Goal: Answer question/provide support: Answer question/provide support

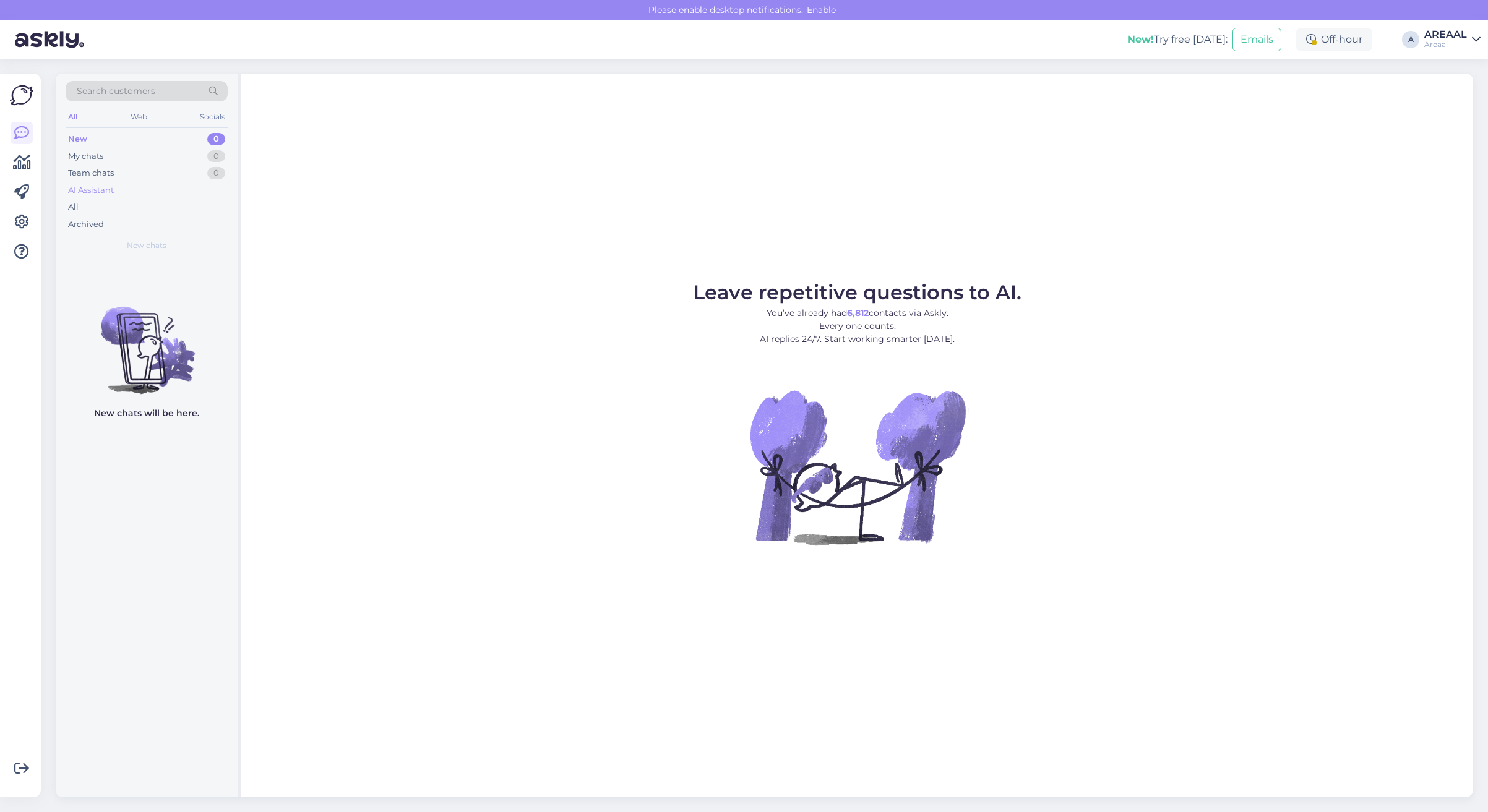
click at [200, 196] on div "AI Assistant" at bounding box center [147, 190] width 162 height 17
click at [197, 204] on div "All" at bounding box center [147, 207] width 162 height 17
click at [137, 213] on div "All" at bounding box center [147, 207] width 162 height 17
click at [195, 273] on span "anatoli.skurko08@gmail.com" at bounding box center [153, 273] width 129 height 11
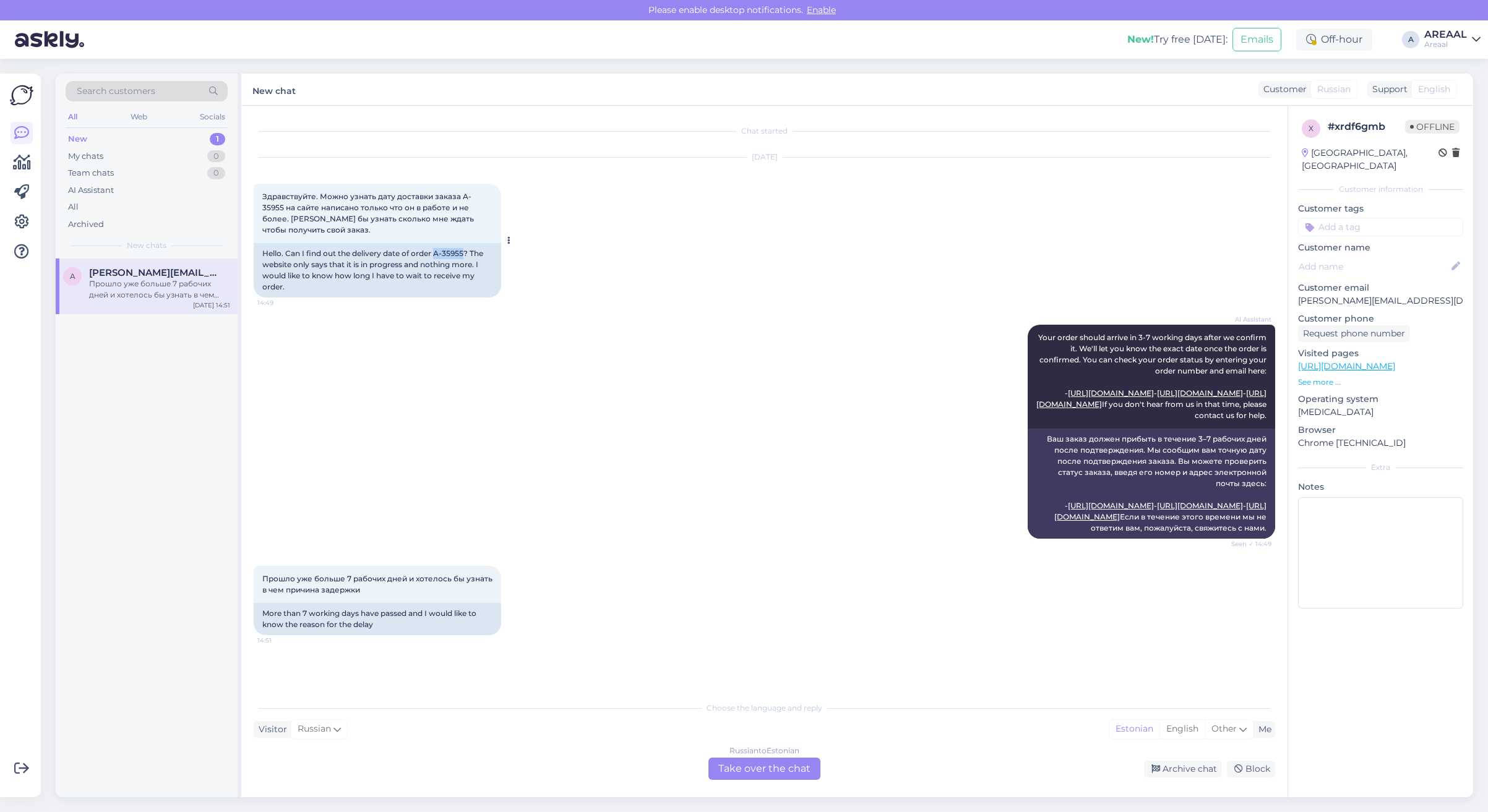
copy div "A-35955"
drag, startPoint x: 465, startPoint y: 252, endPoint x: 434, endPoint y: 254, distance: 31.1
click at [434, 254] on div "Hello. Can I find out the delivery date of order A-35955? The website only says…" at bounding box center [377, 270] width 247 height 54
click at [757, 758] on div "Russian to Estonian Take over the chat" at bounding box center [764, 768] width 112 height 22
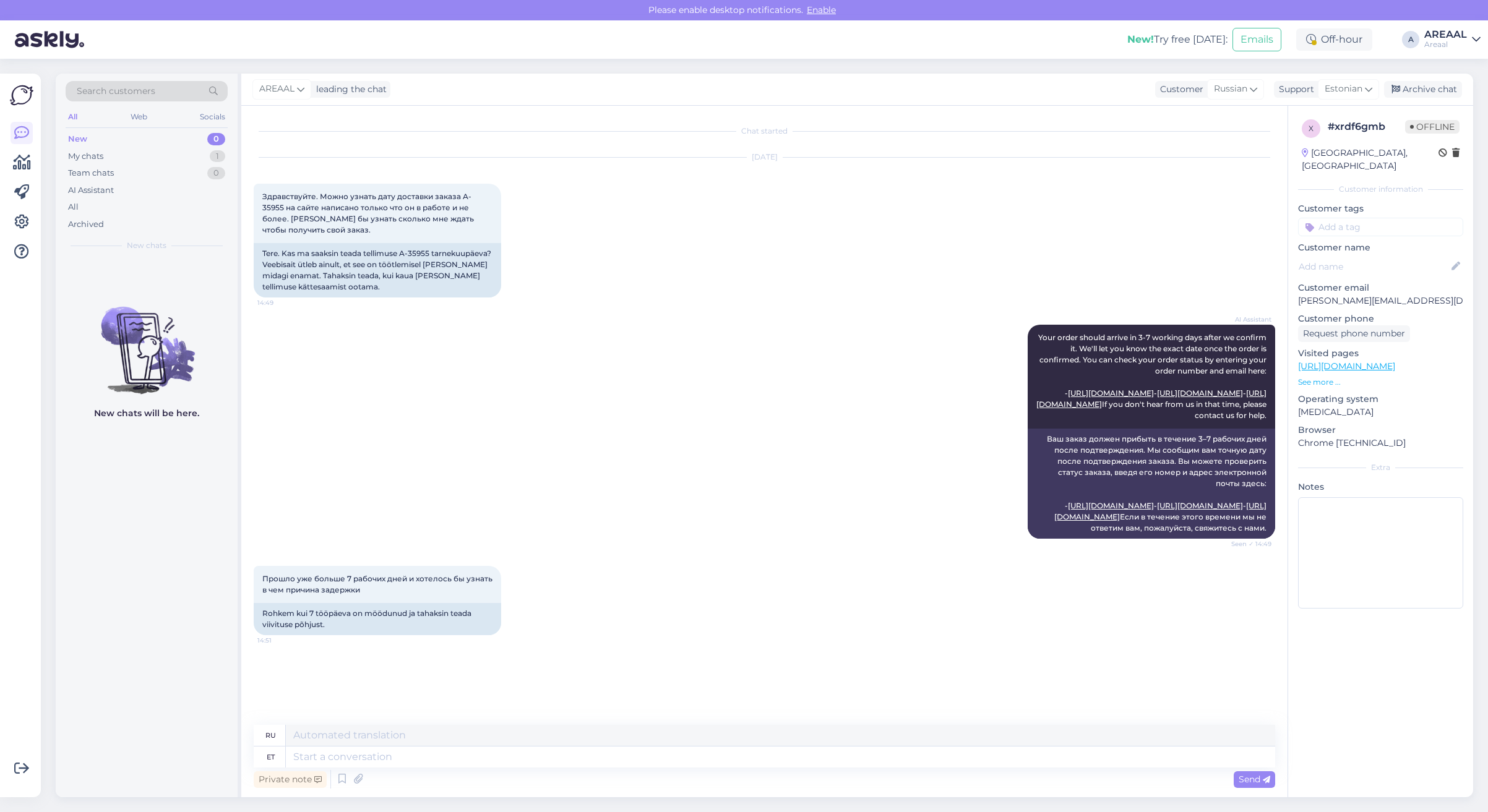
scroll to position [1, 0]
click at [734, 762] on textarea at bounding box center [780, 758] width 989 height 21
click at [500, 750] on textarea at bounding box center [780, 758] width 989 height 21
type textarea "H"
type textarea "Tere!"
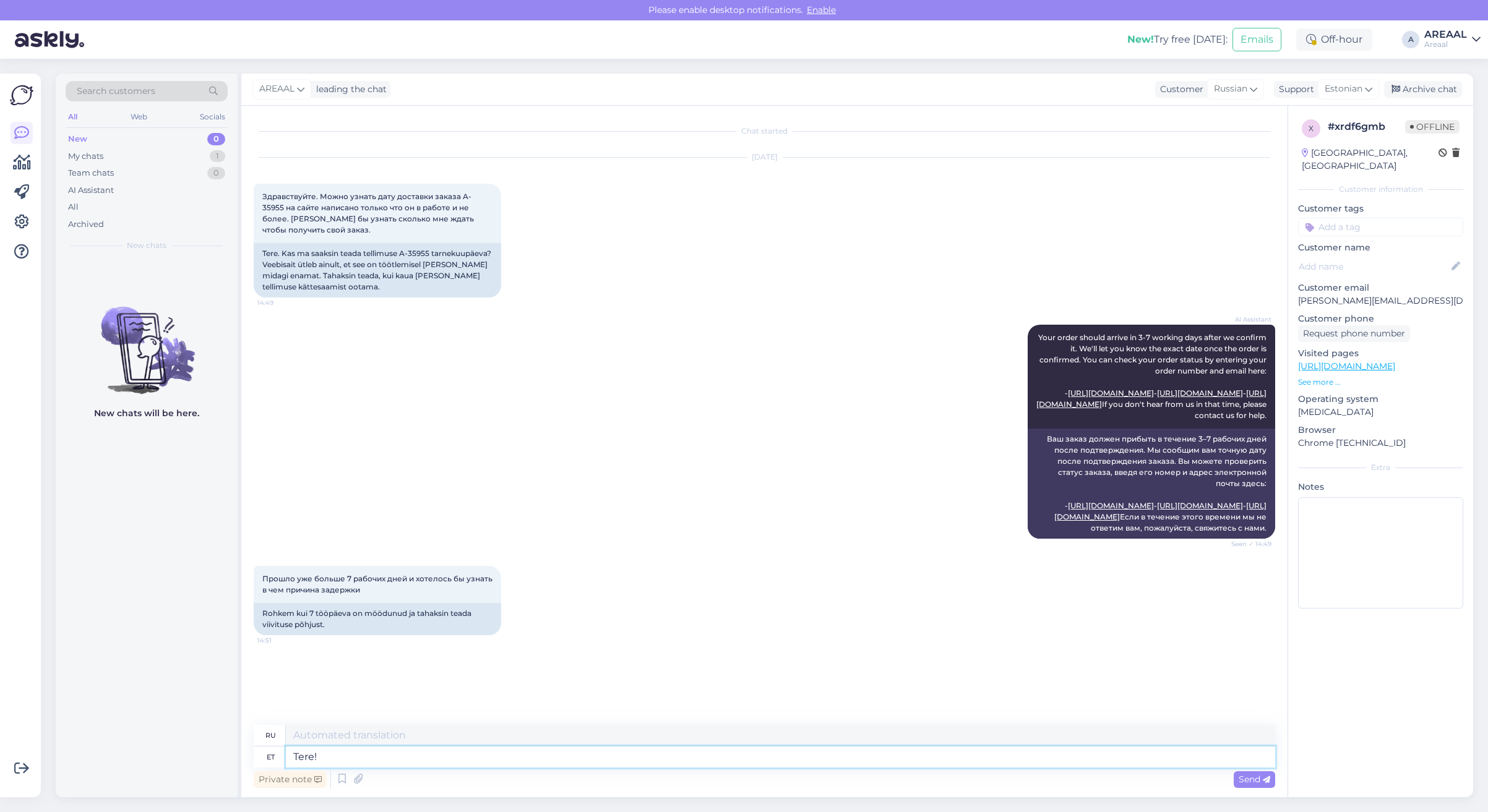
type textarea "Привет!"
paste textarea "Указанные сроки являются предварительными и уточняются после оформления и оплат…"
type textarea "Tere! Указанные сроки являются предварительными и уточняются после оформления и…"
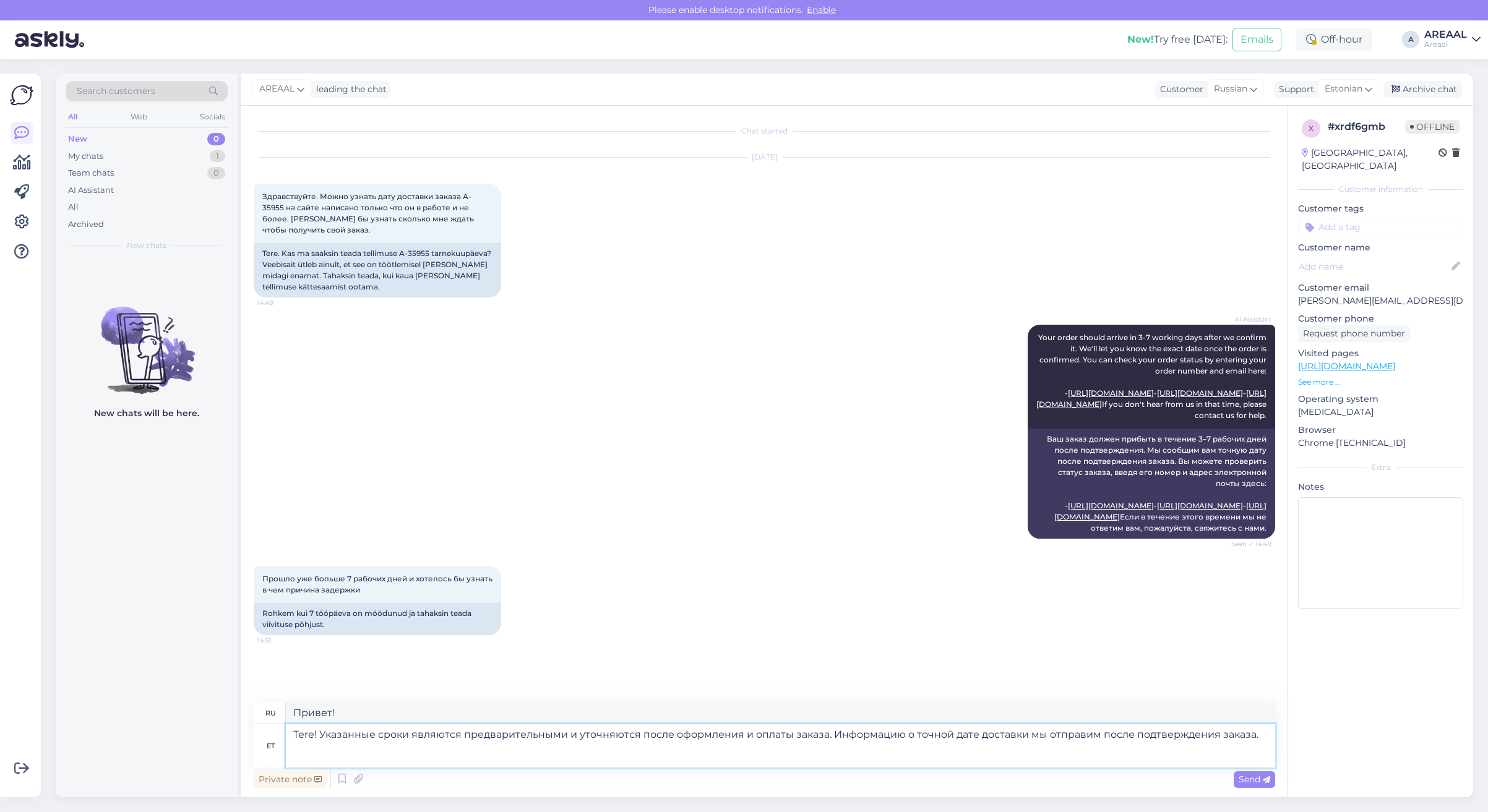
scroll to position [23, 0]
type textarea "Здравствуйте! Указанные сроки предварительные и будут уточнены после оформления…"
drag, startPoint x: 350, startPoint y: 753, endPoint x: 320, endPoint y: 739, distance: 33.1
click at [320, 739] on textarea "Tere! Указанные сроки являются предварительными и уточняются после оформления и…" at bounding box center [780, 745] width 989 height 43
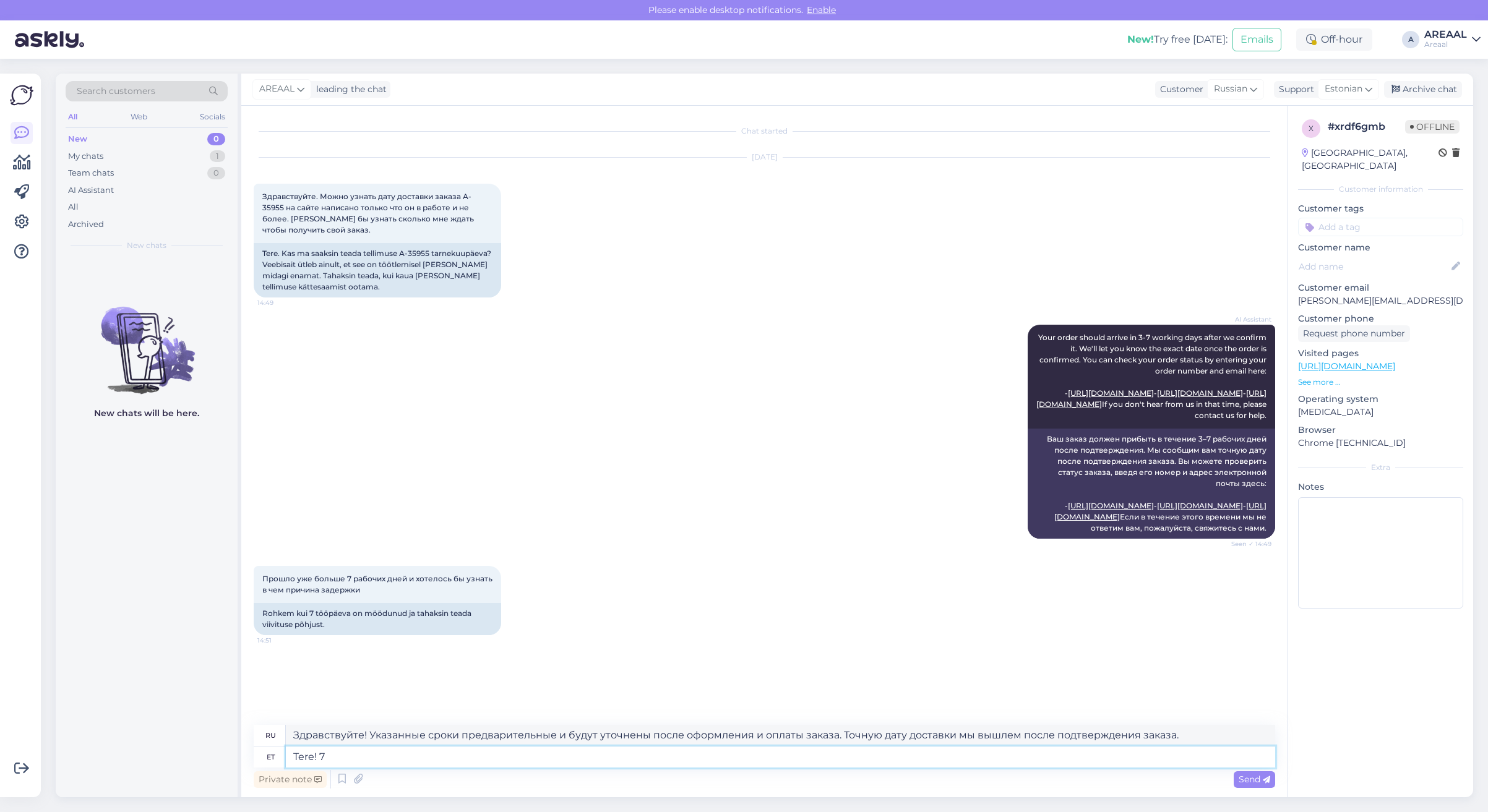
scroll to position [1, 0]
type textarea "Tere! 7 t"
type textarea "Привет! 7"
type textarea "Tere! 7 tööpäeva tr"
type textarea "Здравствуйте! 7 рабочих дней"
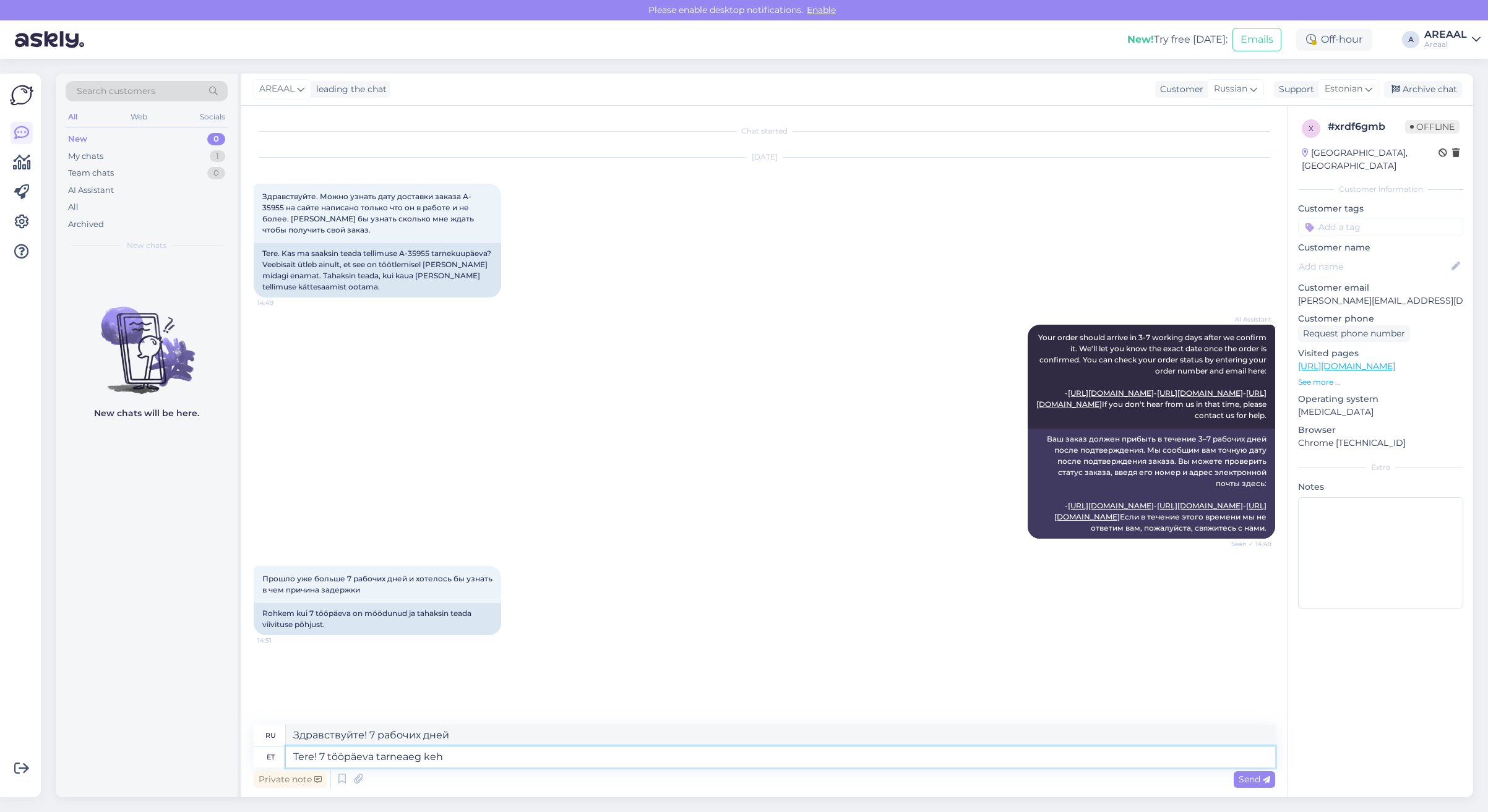
type textarea "Tere! 7 tööpäeva tarneaeg keht"
type textarea "Здравствуйте! Срок доставки 7 рабочих дней."
type textarea "Tere! 7 tööpäeva tarneaeg kehtib ai"
type textarea "Здравствуйте! Срок доставки — 7 рабочих дней."
type textarea "Tere! 7 tööpäeva tarneaeg kehtib ainult l"
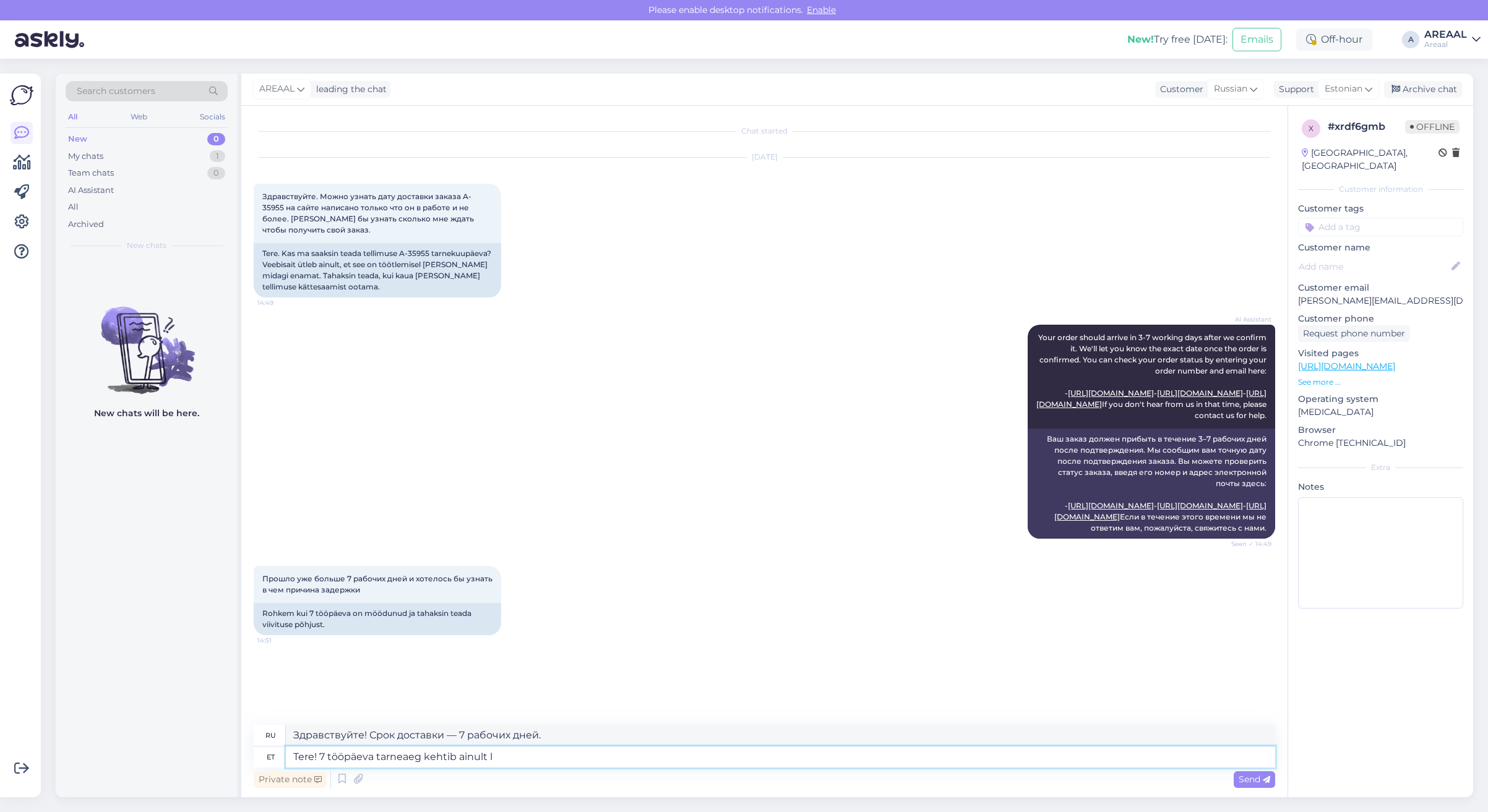
type textarea "Здравствуйте! Срок доставки составляет всего 7 рабочих дней."
type textarea "Tere! 7 tööpäeva tarneaeg kehtib ainult laosolevatele todo"
type textarea "Здравствуйте! Срок доставки 7 рабочих дней распространяется только на товары, и…"
type textarea "Tere! 7 tööpäeva tarneaeg kehtib ainult laosolevatele toodetele. Se"
type textarea "Здравствуйте! Срок доставки в 7 рабочих дней распространяется только на товары,…"
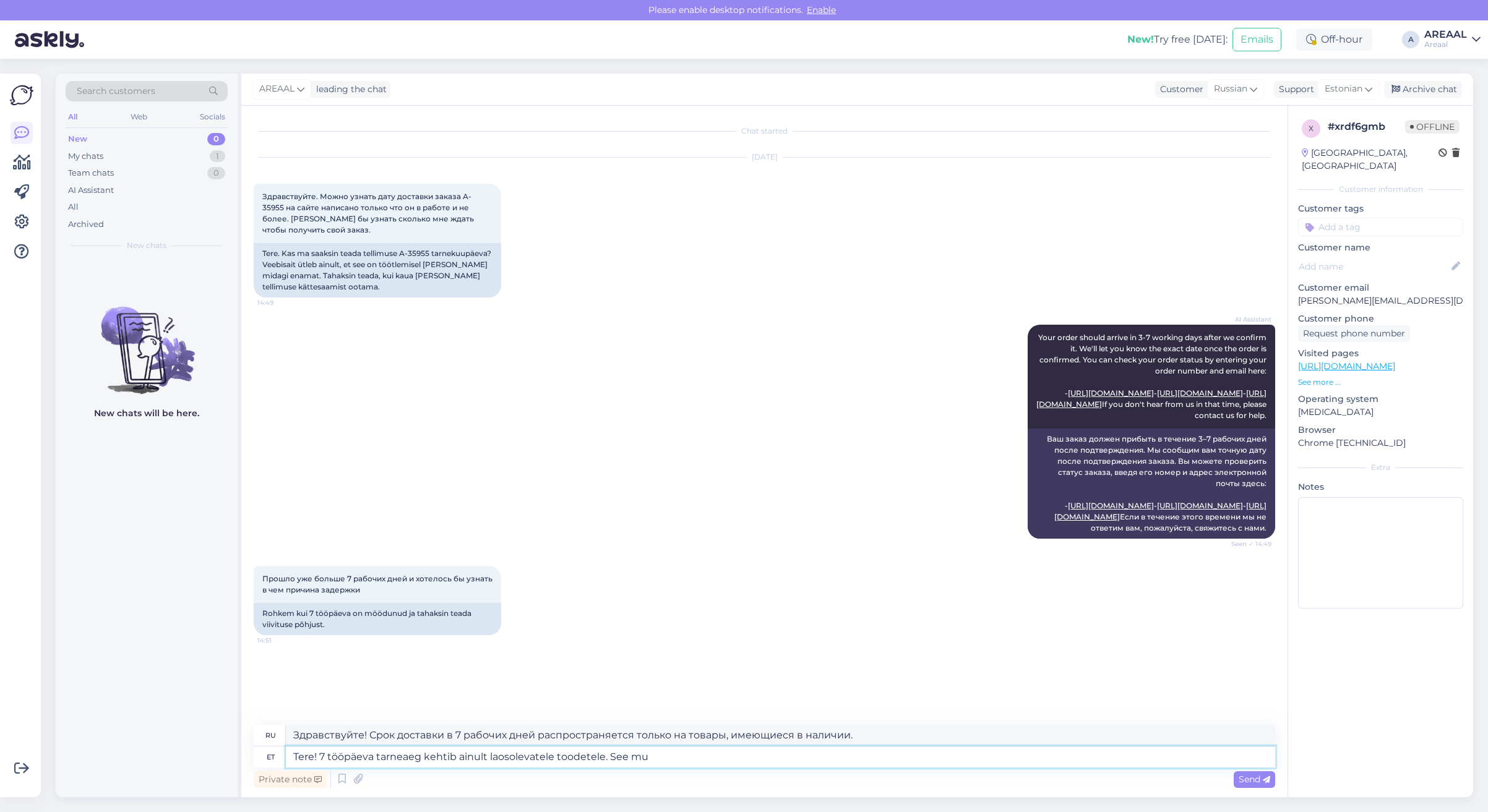
type textarea "Tere! 7 tööpäeva tarneaeg kehtib ainult laosolevatele toodetele. See mud"
type textarea "Здравствуйте! Срок доставки 7 рабочих дней распространяется только на товары, и…"
type textarea "Tere! 7 tööpäeva tarneaeg kehtib ainult laosolevatele toodetele. See mudel trul…"
type textarea "Здравствуйте! Срок доставки 7 рабочих дней распространяется только на товары, и…"
type textarea "Tere! 7 tööpäeva tarneaeg kehtib ainult laosolevatele toodetele. See mudel trul…"
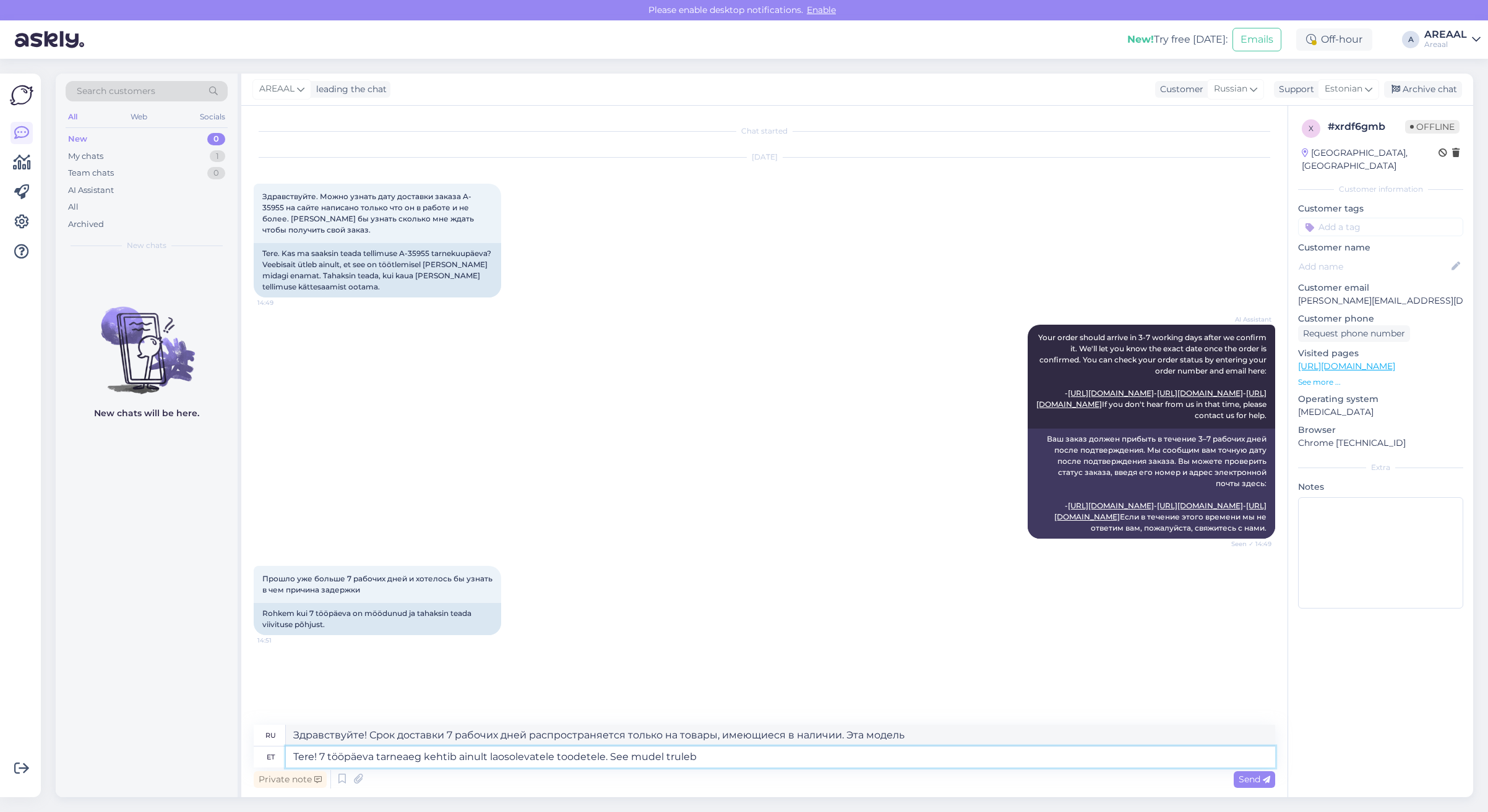
type textarea "Здравствуйте! Срок доставки 7 рабочих дней распространяется только на товары, и…"
type textarea "Tere! 7 tööpäeva tarneaeg kehtib ainult laosolevatele toodetele. See mudel tule…"
type textarea "Здравствуйте! Срок доставки 7 рабочих дней распространяется только на товары, и…"
type textarea "Tere! 7 tööpäeva tarneaeg kehtib ainult laosolevatele toodetele. See mudel tule…"
type textarea "Здравствуйте! Срок доставки 7 рабочих дней распространяется только на товары, и…"
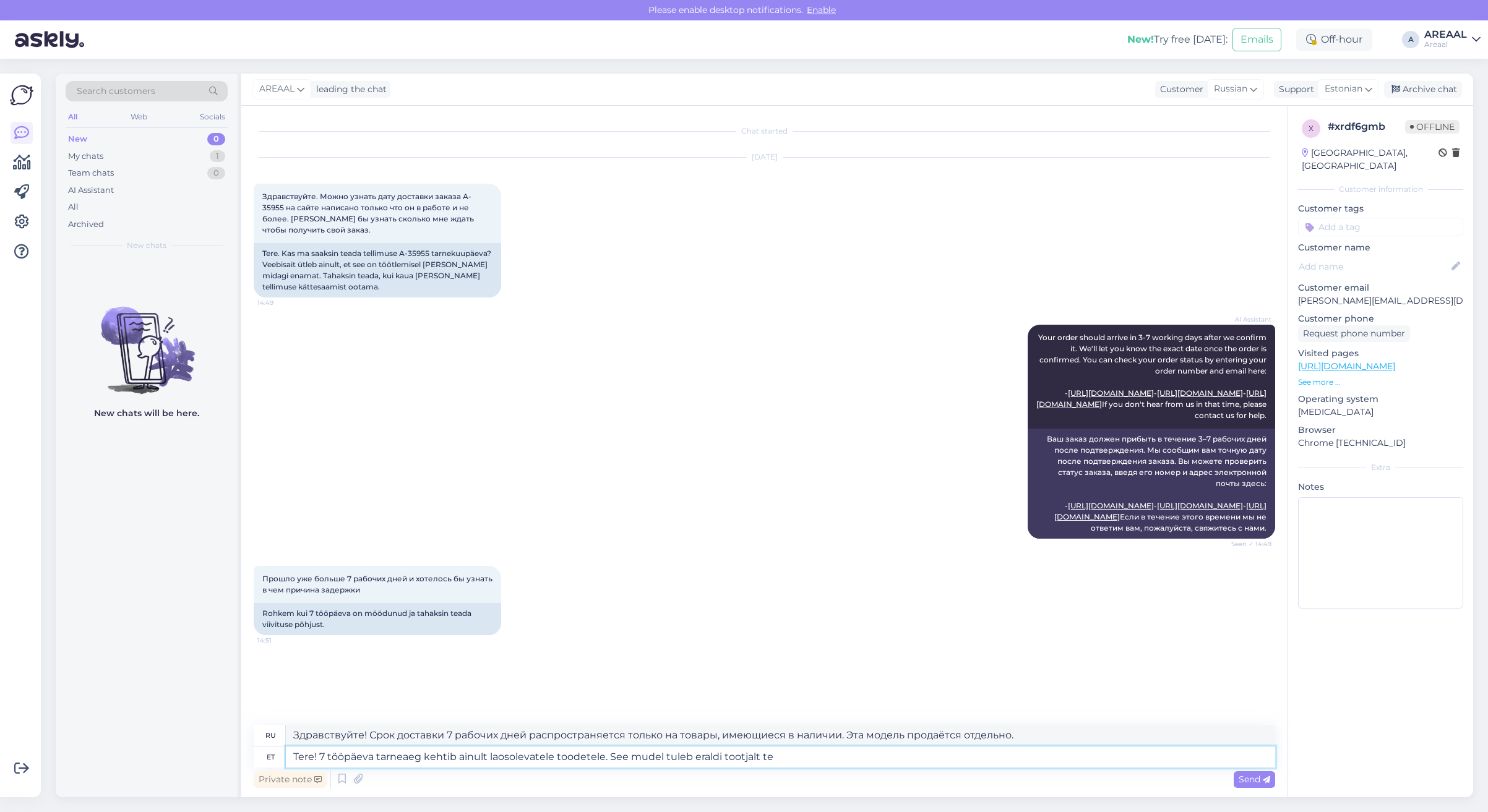
type textarea "Tere! 7 tööpäeva tarneaeg kehtib ainult laosolevatele toodetele. See mudel tule…"
type textarea "Здравствуйте! Срок доставки 7 рабочих дней распространяется только на товары, и…"
type textarea "Tere! 7 tööpäeva tarneaeg kehtib ainult laosolevatele toodetele. See mudel tule…"
type textarea "Здравствуйте! Срок доставки 7 рабочих дней распространяется только на товары, и…"
type textarea "Tere! 7 tööpäeva tarneaeg kehtib ainult laosolevatele toodetele. See mudel tule…"
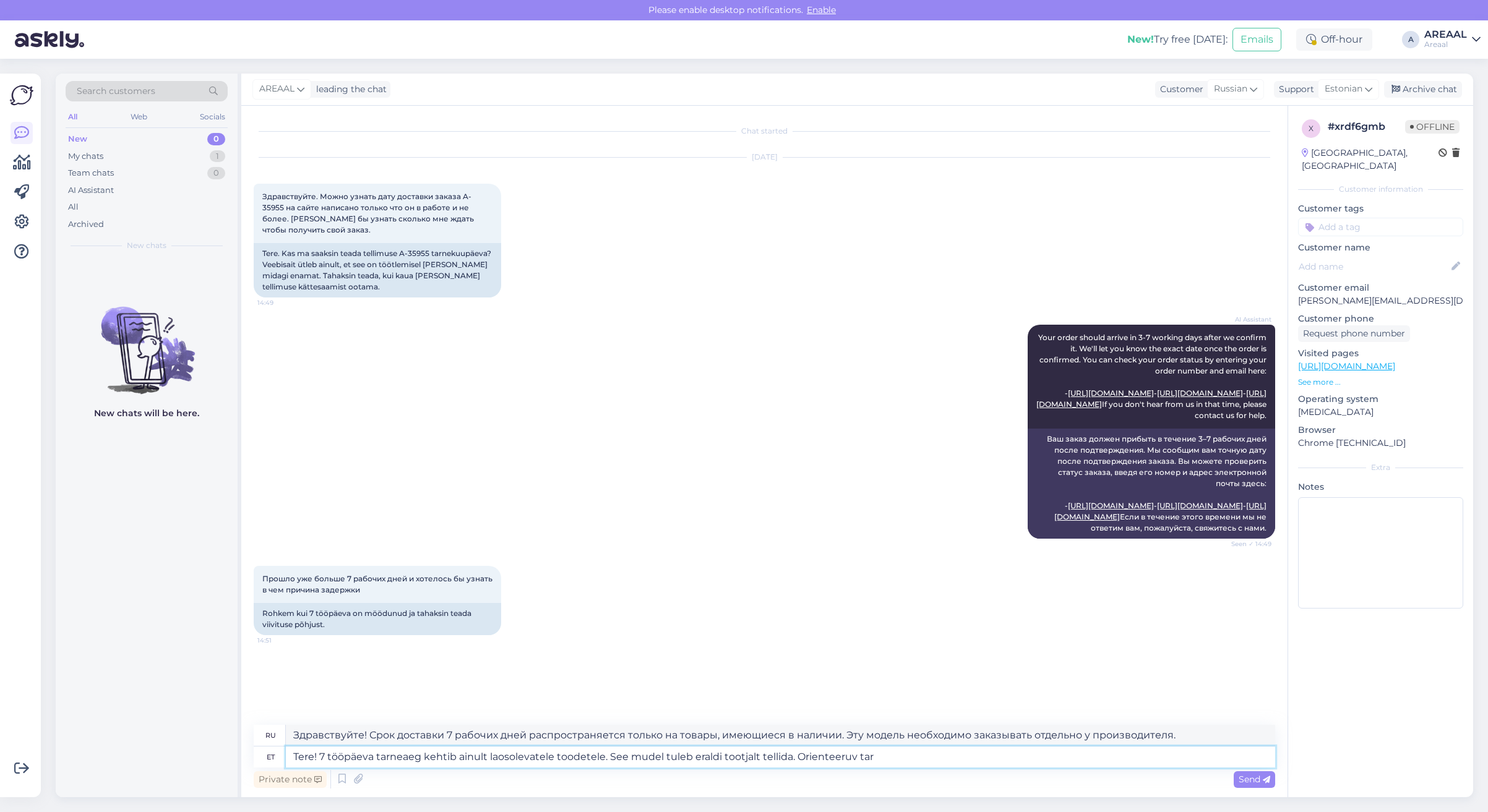
type textarea "Здравствуйте! Срок доставки 7 рабочих дней распространяется только на товары в …"
type textarea "Tere! 7 tööpäeva tarneaeg kehtib ainult laosolevatele toodetele. See mudel tule…"
type textarea "Здравствуйте! Срок доставки 7 рабочих дней распространяется только на товары в …"
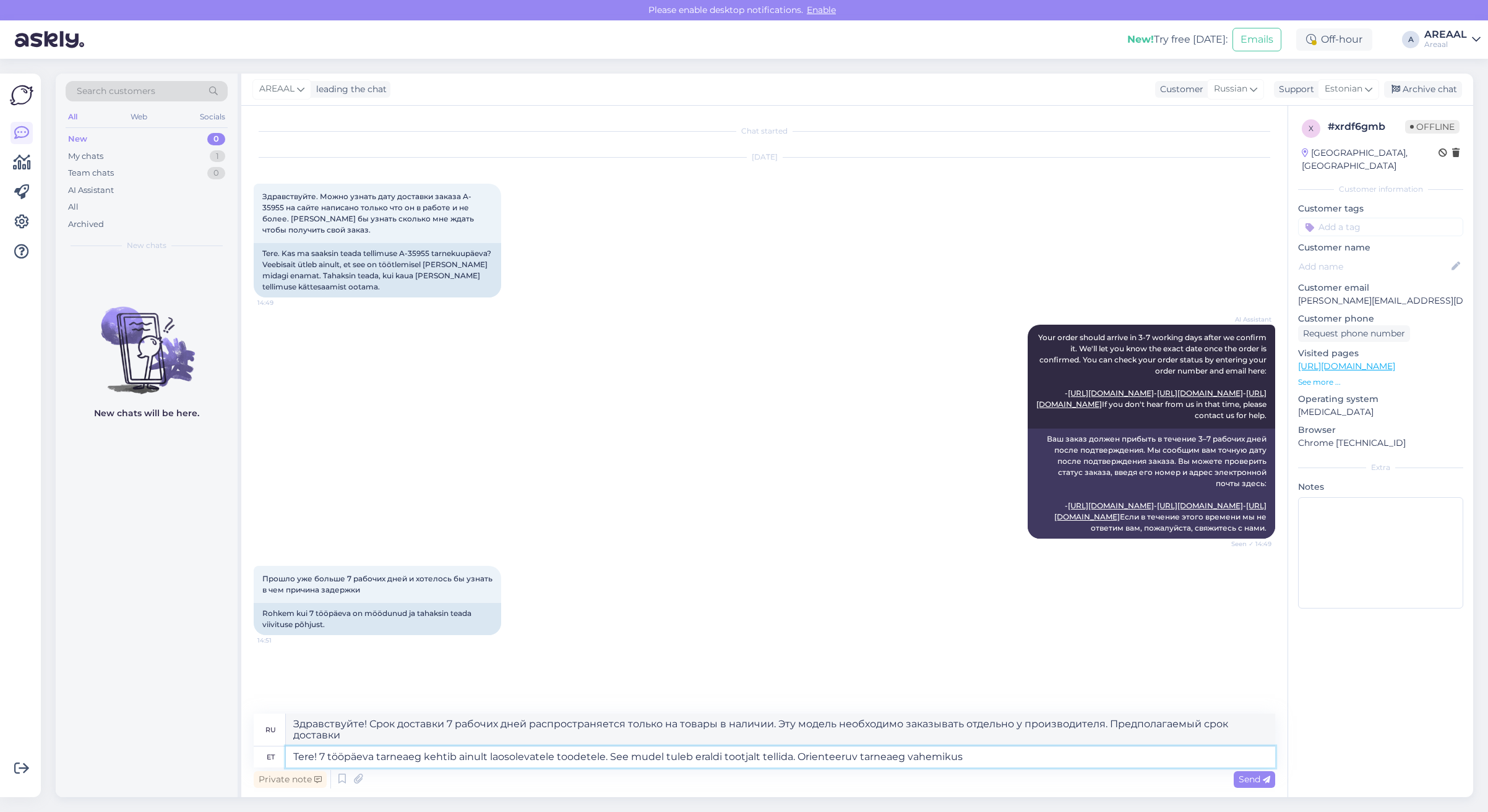
type textarea "Tere! 7 tööpäeva tarneaeg kehtib ainult laosolevatele toodetele. See mudel tule…"
type textarea "Здравствуйте! Срок доставки 7 рабочих дней распространяется только на товары в …"
click at [1031, 767] on textarea "Tere! 7 tööpäeva tarneaeg kehtib ainult laosolevatele toodetele. See mudel tule…" at bounding box center [780, 758] width 989 height 21
type textarea "Tere! 7 tööpäeva tarneaeg kehtib ainult laosolevatele toodetele. See mudel tule…"
type textarea "Здравствуйте! Срок доставки 7 рабочих дней распространяется только на товары в …"
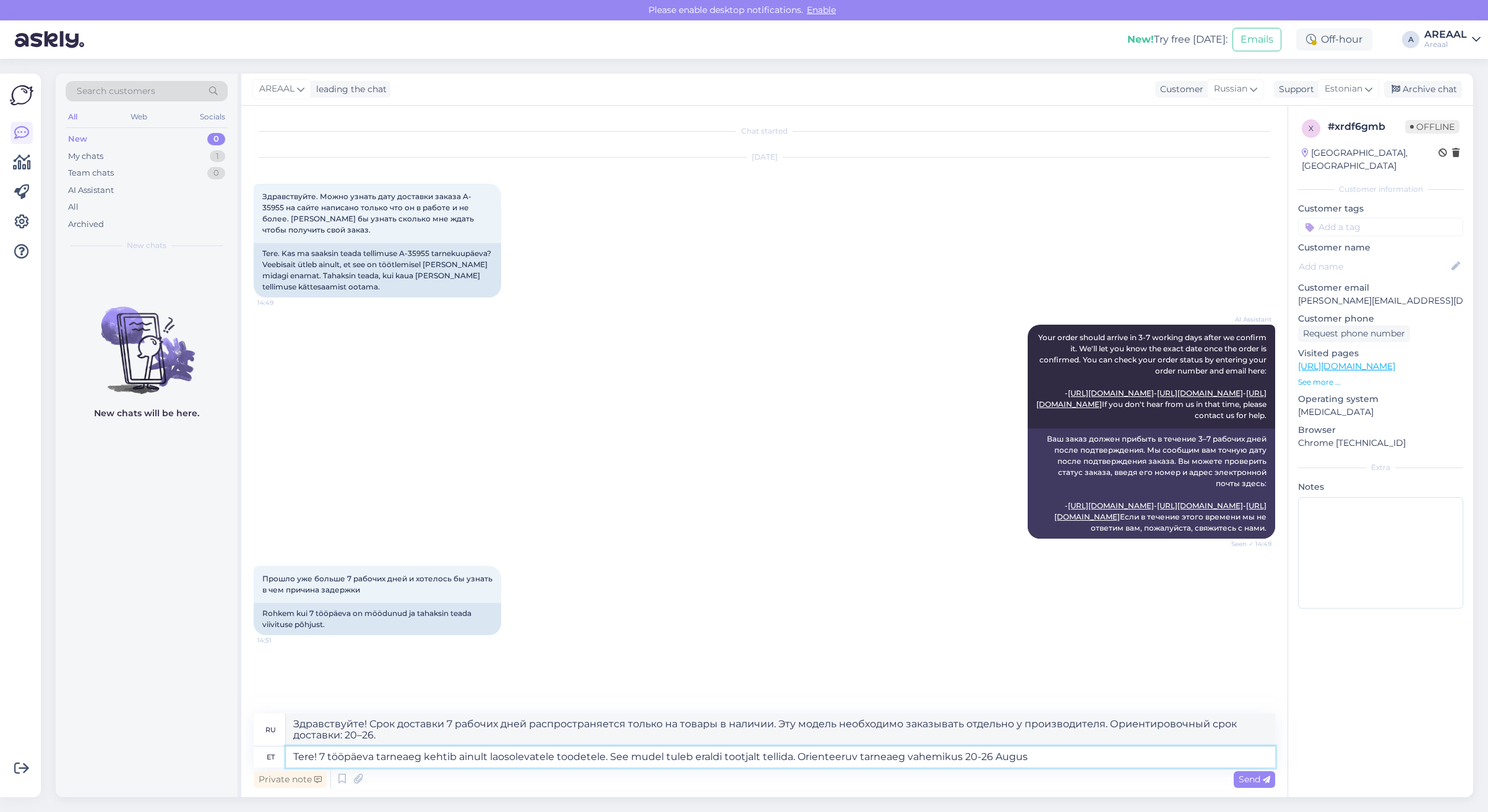
type textarea "Tere! 7 tööpäeva tarneaeg kehtib ainult laosolevatele toodetele. See mudel tule…"
type textarea "Здравствуйте! Срок доставки 7 рабочих дней распространяется только на товары в …"
type textarea "Tere! 7 tööpäeva tarneaeg kehtib ainult laosolevatele toodetele. See mudel tule…"
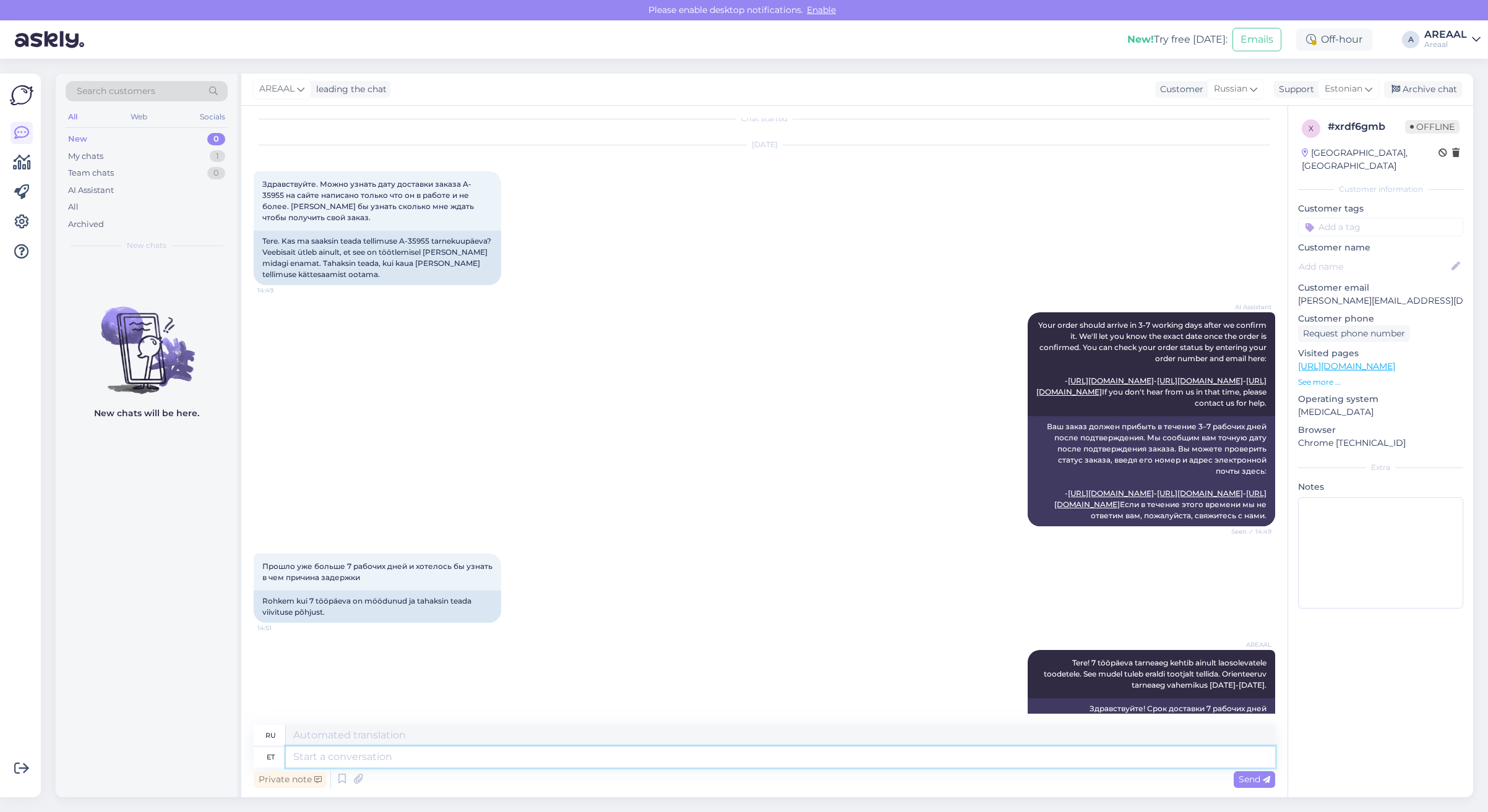
scroll to position [142, 0]
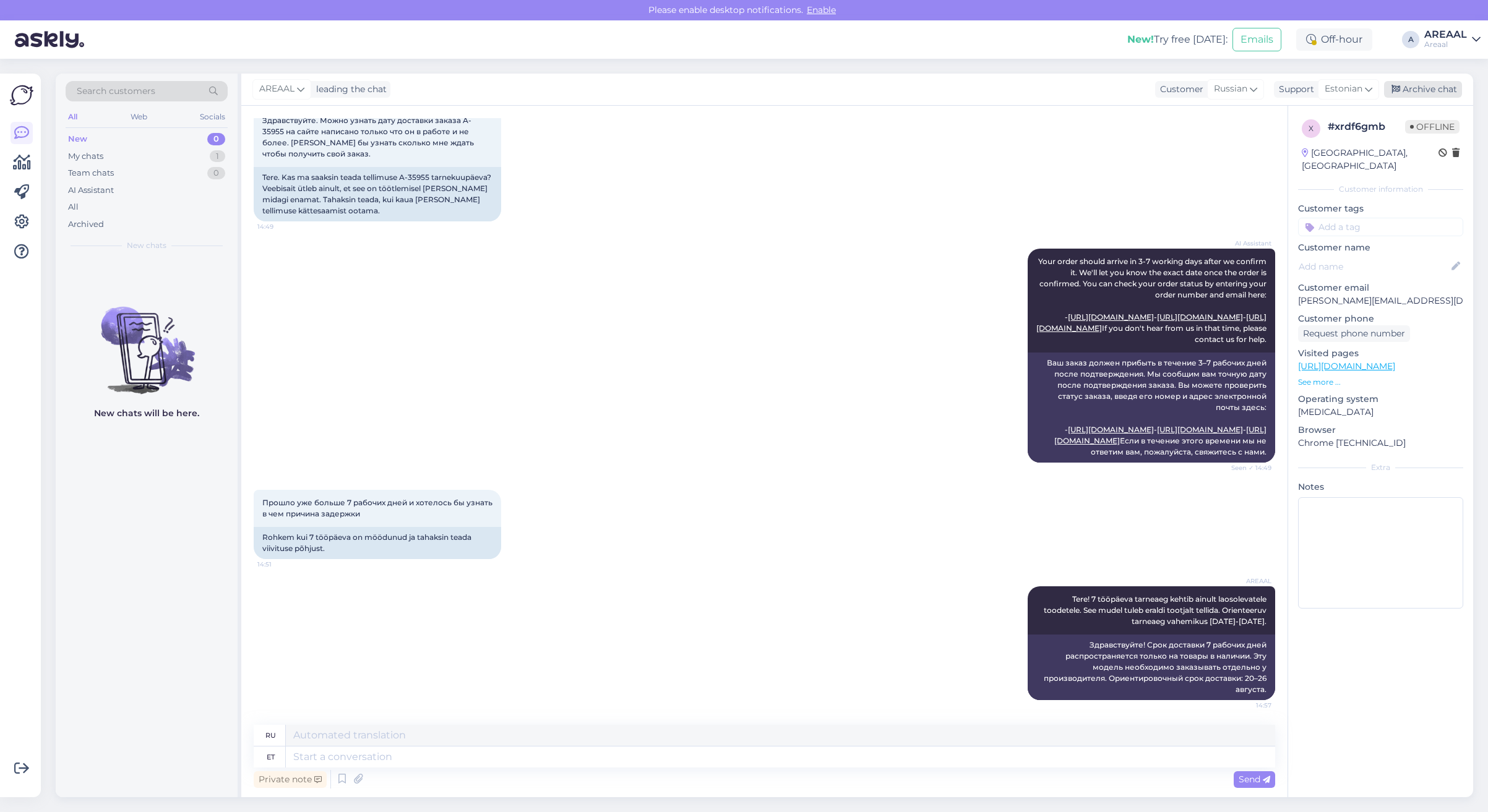
click at [1424, 88] on div "Archive chat" at bounding box center [1423, 89] width 78 height 17
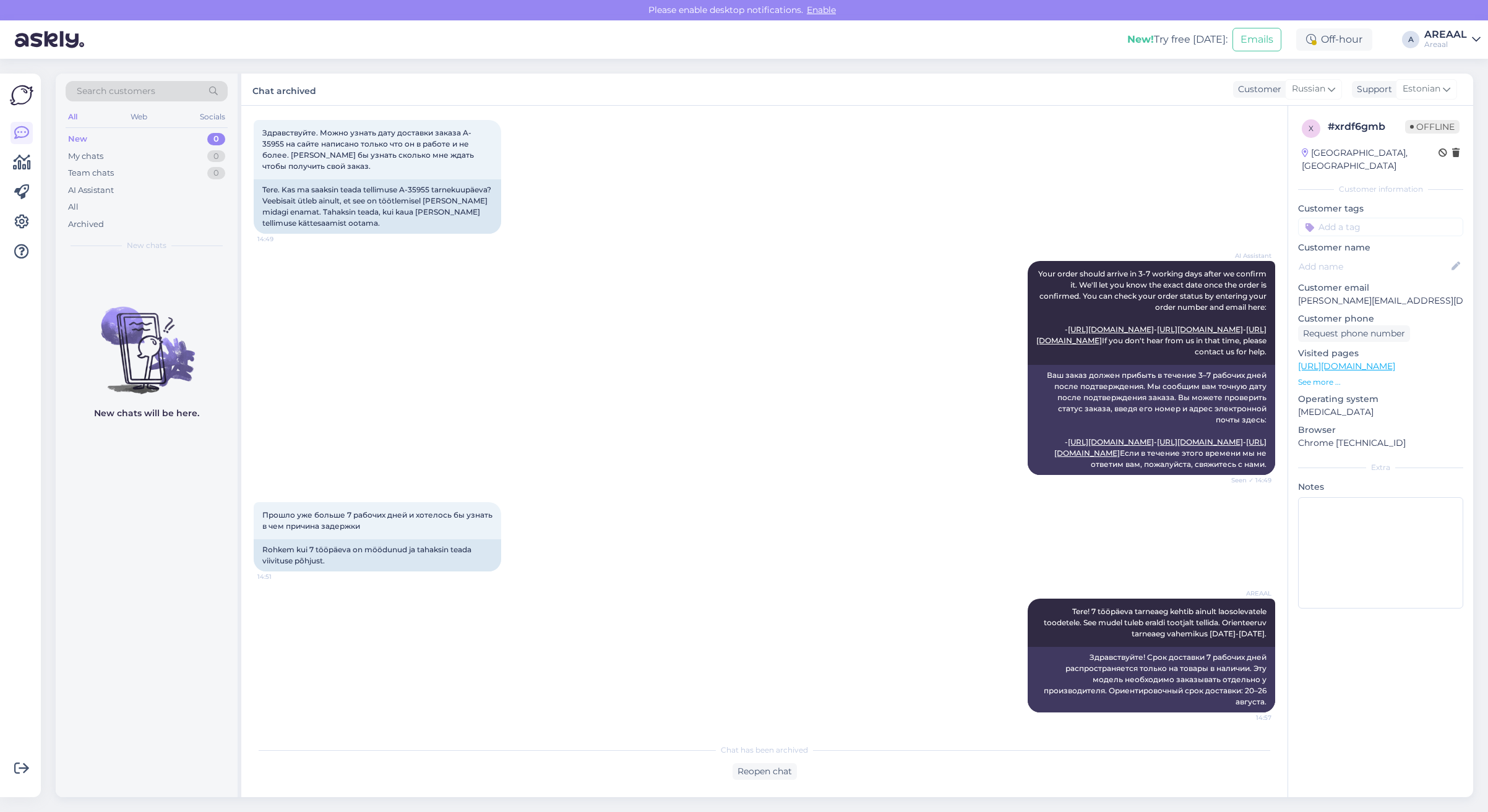
drag, startPoint x: 629, startPoint y: 377, endPoint x: 437, endPoint y: 311, distance: 203.0
click at [629, 377] on div "AI Assistant Your order should arrive in 3-7 working days after we confirm it. …" at bounding box center [764, 367] width 1021 height 241
click at [94, 205] on div "All" at bounding box center [147, 207] width 162 height 17
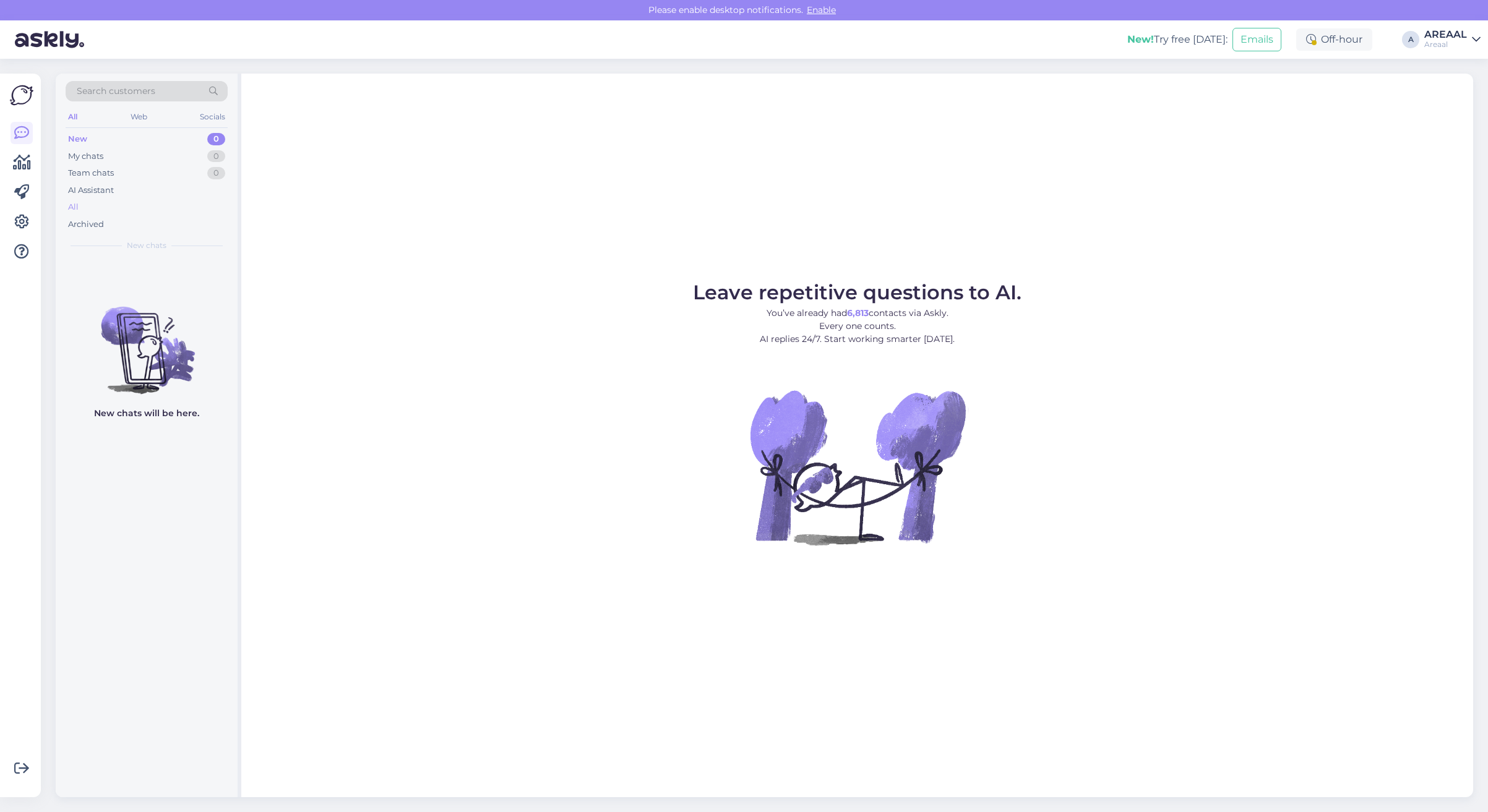
click at [105, 209] on div "All" at bounding box center [147, 207] width 162 height 17
click at [137, 213] on div "All" at bounding box center [147, 207] width 162 height 17
click at [144, 210] on div "All" at bounding box center [147, 207] width 162 height 17
click at [116, 211] on div "All" at bounding box center [147, 207] width 162 height 17
click at [161, 207] on div "All" at bounding box center [147, 207] width 162 height 17
